Goal: Task Accomplishment & Management: Use online tool/utility

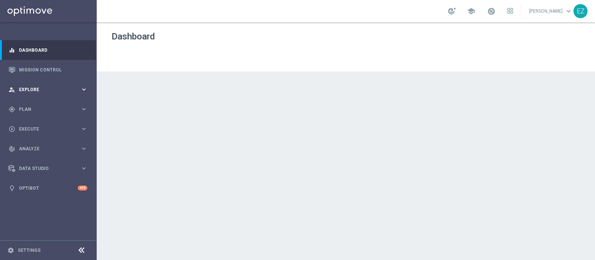
click at [23, 96] on div "person_search Explore keyboard_arrow_right" at bounding box center [48, 90] width 96 height 20
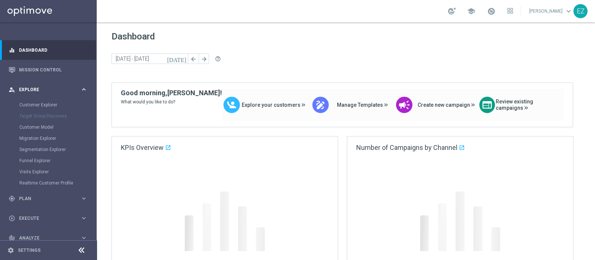
click at [26, 93] on div "person_search Explore keyboard_arrow_right" at bounding box center [48, 90] width 96 height 20
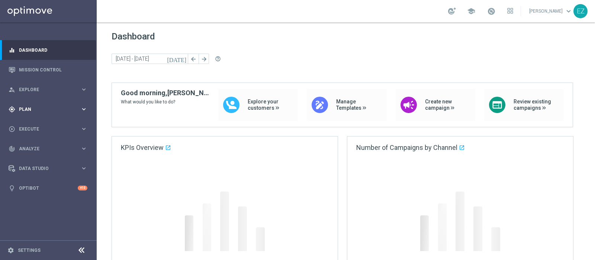
click at [26, 113] on div "gps_fixed Plan keyboard_arrow_right" at bounding box center [48, 109] width 96 height 20
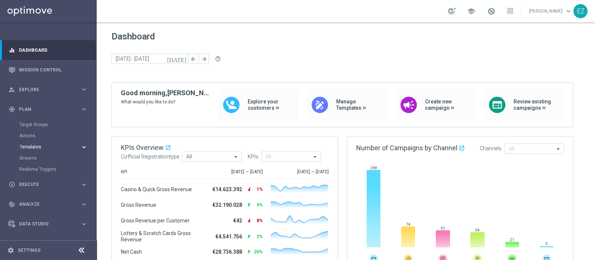
click at [29, 147] on span "Templates" at bounding box center [46, 147] width 53 height 4
click at [35, 159] on link "Optimail" at bounding box center [50, 158] width 54 height 6
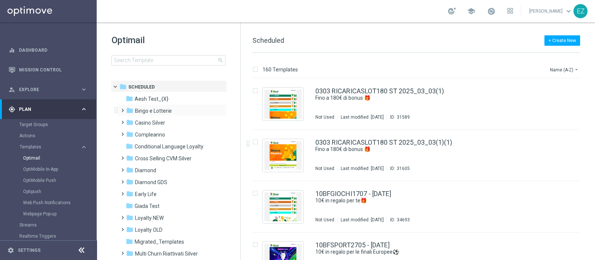
click at [147, 105] on div "folder Bingo e Lotterie more_vert" at bounding box center [172, 110] width 109 height 12
click at [148, 111] on span "Bingo e Lotterie" at bounding box center [153, 111] width 37 height 7
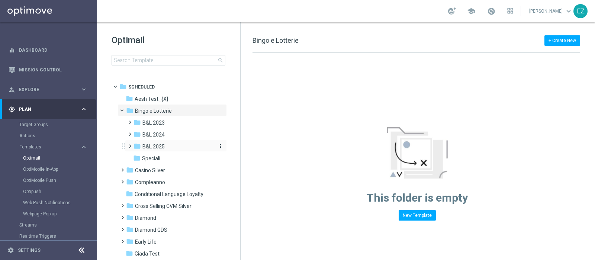
click at [159, 145] on span "B&L 2025" at bounding box center [154, 146] width 22 height 7
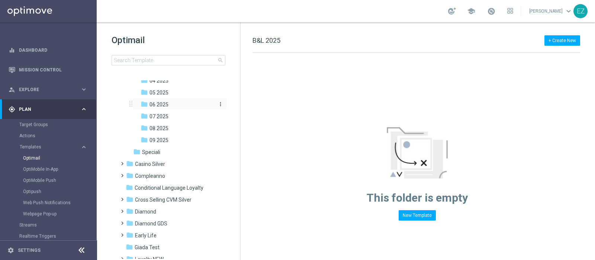
scroll to position [122, 0]
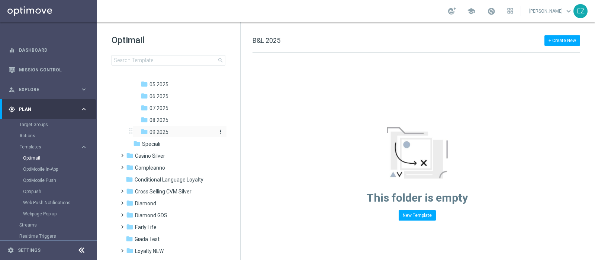
click at [157, 131] on span "09 2025" at bounding box center [159, 132] width 19 height 7
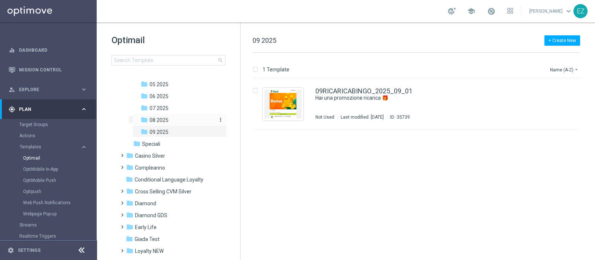
click at [155, 117] on span "08 2025" at bounding box center [159, 120] width 19 height 7
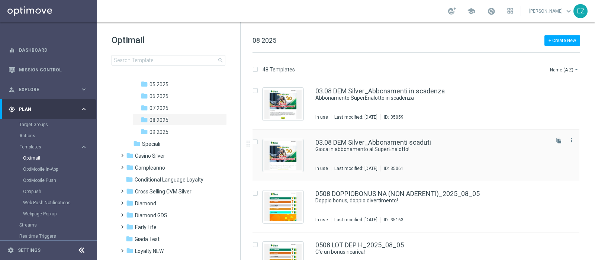
scroll to position [62, 0]
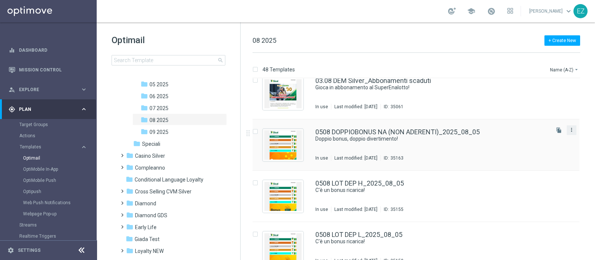
click at [569, 130] on icon "more_vert" at bounding box center [572, 130] width 6 height 6
click at [544, 146] on div "Copy To" at bounding box center [541, 148] width 45 height 5
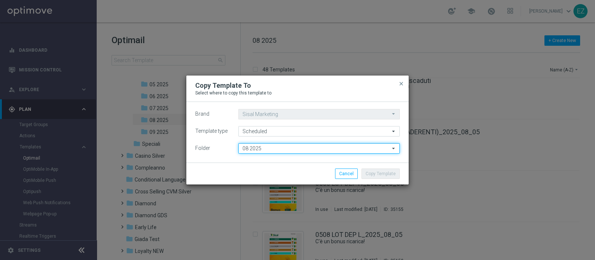
click at [278, 149] on input "08 2025" at bounding box center [320, 148] width 162 height 10
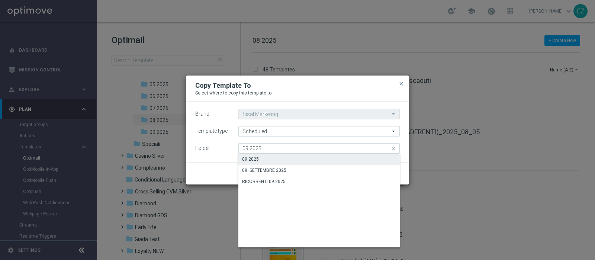
click at [266, 156] on div "09 2025" at bounding box center [320, 159] width 162 height 10
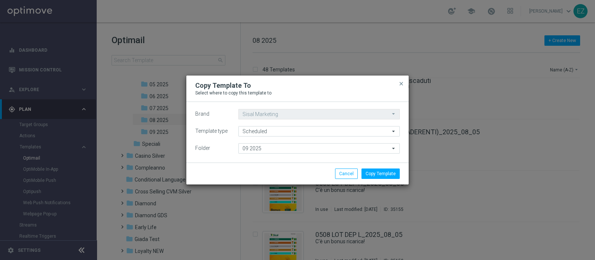
type input "09 2025"
click at [394, 176] on button "Copy Template" at bounding box center [381, 174] width 38 height 10
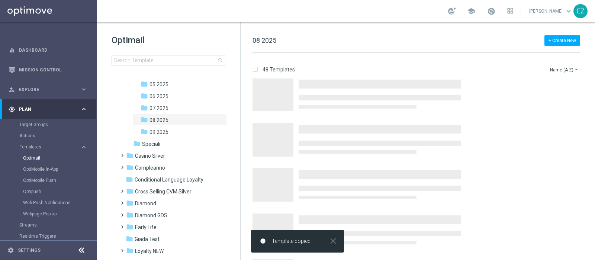
scroll to position [0, 0]
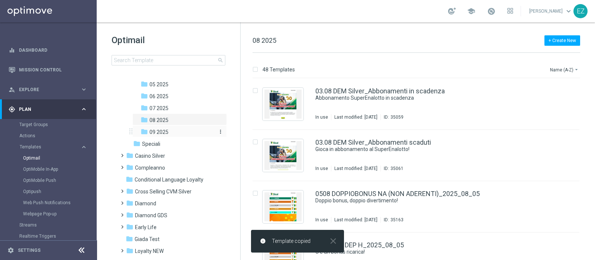
click at [167, 130] on span "09 2025" at bounding box center [159, 132] width 19 height 7
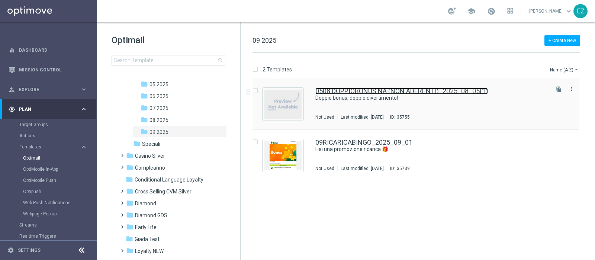
click at [474, 89] on link "0508 DOPPIOBONUS NA (NON ADERENTI)_2025_08_05(1)" at bounding box center [402, 91] width 173 height 7
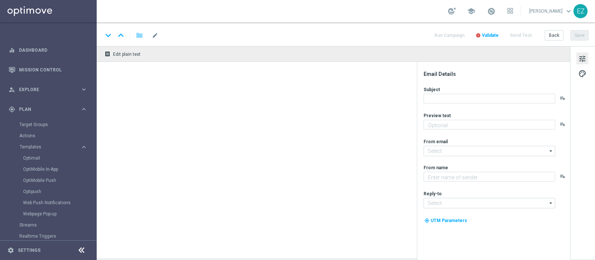
type textarea "Subito 1€ di bonus e poi..."
type textarea "Sisal"
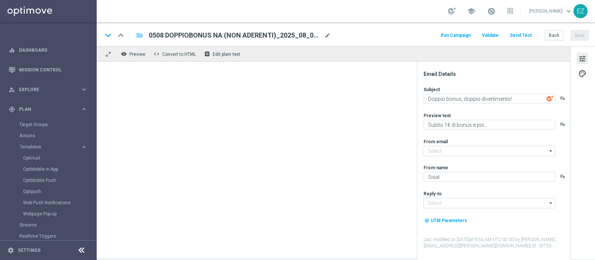
type input "[EMAIL_ADDRESS][DOMAIN_NAME]"
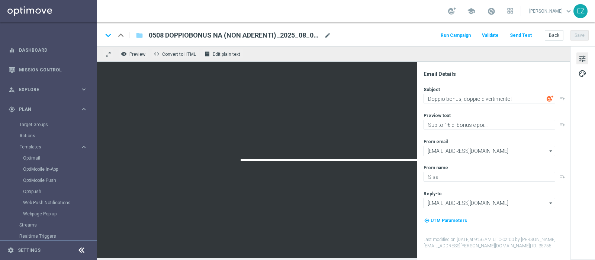
click at [328, 35] on span "mode_edit" at bounding box center [328, 35] width 7 height 7
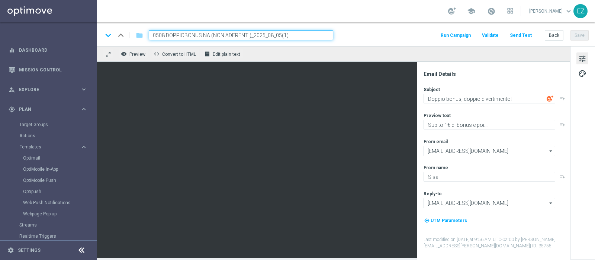
drag, startPoint x: 208, startPoint y: 36, endPoint x: 132, endPoint y: 38, distance: 75.6
click at [132, 38] on div "keyboard_arrow_down keyboard_arrow_up folder 0508 DOPPIOBONUS NA (NON ADERENTI)…" at bounding box center [218, 36] width 231 height 10
paste input "209"
click at [304, 33] on input "0209 DOPPIOBONUS NA (NON ADERENTI)_2025_08_05(1)" at bounding box center [241, 36] width 185 height 10
type input "0209 DOPPIOBONUS NA (NON ADERENTI)_2025_09_02"
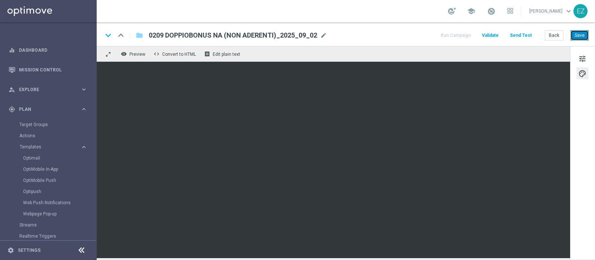
click at [578, 36] on button "Save" at bounding box center [580, 35] width 18 height 10
click at [595, 194] on div "tune palette" at bounding box center [583, 152] width 25 height 213
click at [577, 38] on button "Save" at bounding box center [580, 35] width 18 height 10
click at [577, 56] on button "tune" at bounding box center [583, 58] width 12 height 12
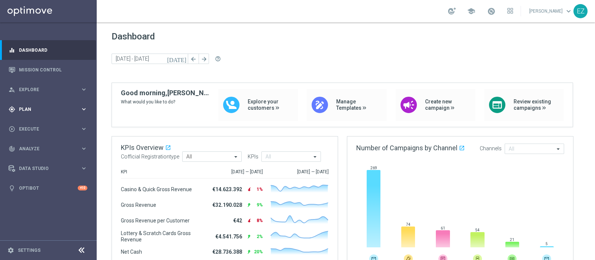
click at [17, 112] on div "gps_fixed Plan" at bounding box center [45, 109] width 72 height 7
click at [30, 148] on span "Templates" at bounding box center [46, 147] width 53 height 4
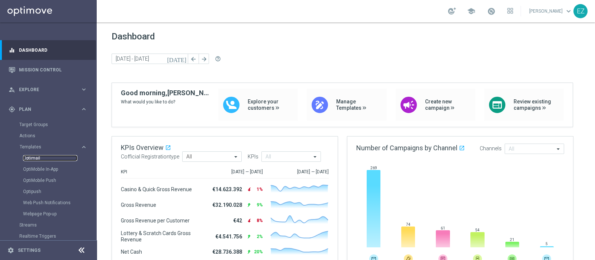
click at [32, 157] on link "Optimail" at bounding box center [50, 158] width 54 height 6
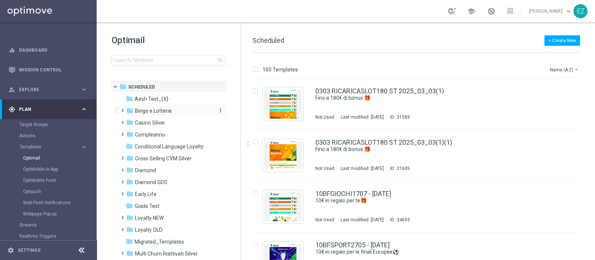
click at [159, 109] on span "Bingo e Lotterie" at bounding box center [153, 111] width 37 height 7
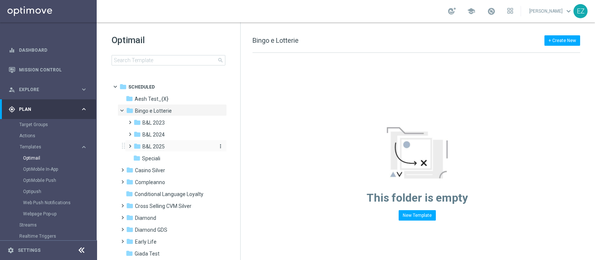
click at [164, 148] on span "B&L 2025" at bounding box center [154, 146] width 22 height 7
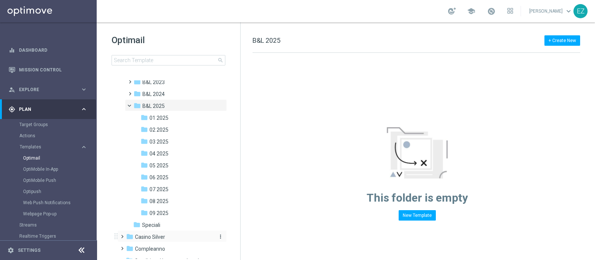
scroll to position [62, 0]
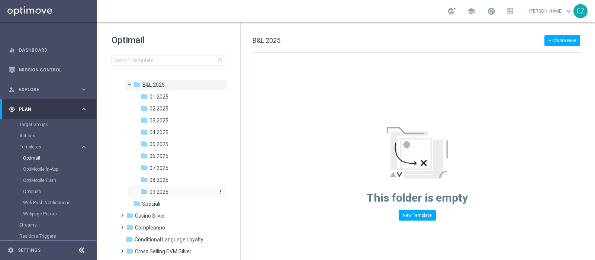
click at [165, 189] on span "09 2025" at bounding box center [159, 192] width 19 height 7
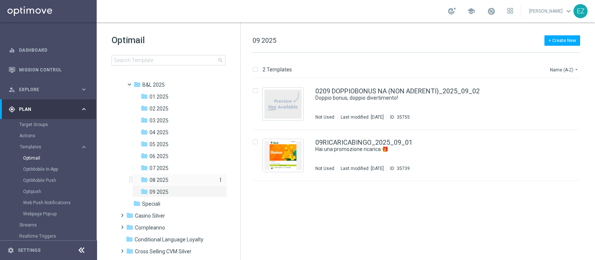
click at [165, 178] on span "08 2025" at bounding box center [159, 180] width 19 height 7
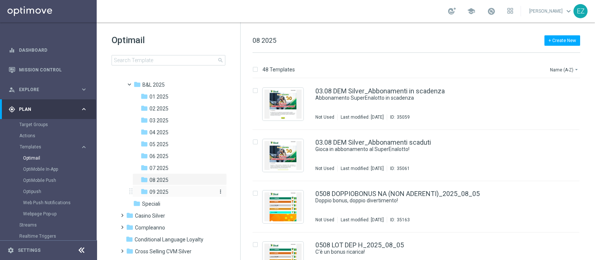
click at [169, 190] on div "folder 09 2025" at bounding box center [177, 192] width 73 height 9
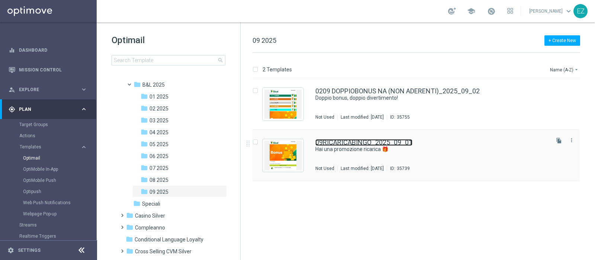
click at [395, 141] on link "09RICARICABINGO_2025_09_01" at bounding box center [364, 142] width 97 height 7
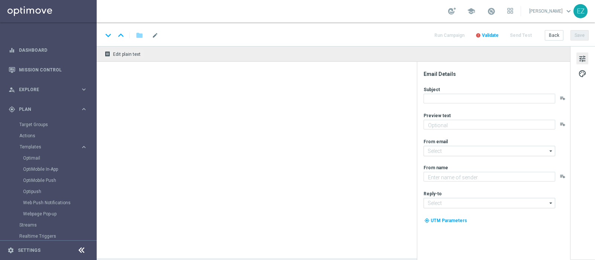
type textarea "Vuoi scoprire cosa ti abbiamo riservato?"
type input "[EMAIL_ADDRESS][DOMAIN_NAME]"
type textarea "Sisal"
type input "[EMAIL_ADDRESS][DOMAIN_NAME]"
